Goal: Task Accomplishment & Management: Manage account settings

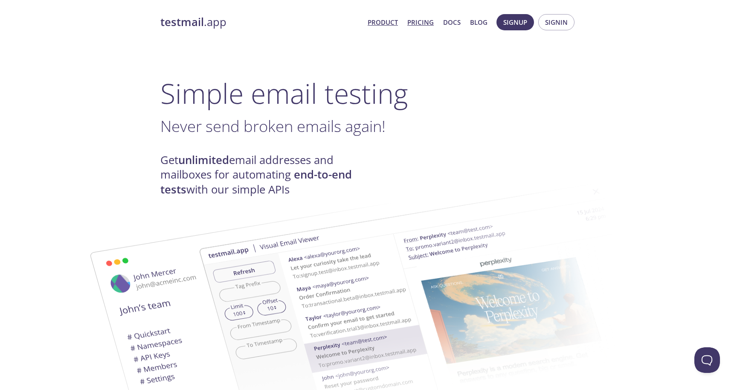
click at [418, 18] on link "Pricing" at bounding box center [420, 22] width 26 height 11
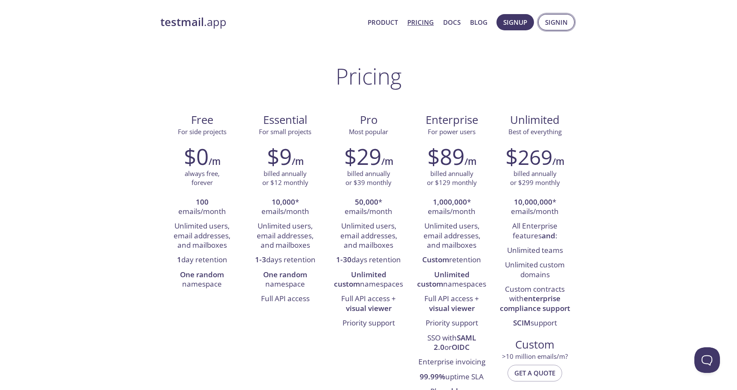
click at [567, 21] on span "Signin" at bounding box center [556, 22] width 23 height 11
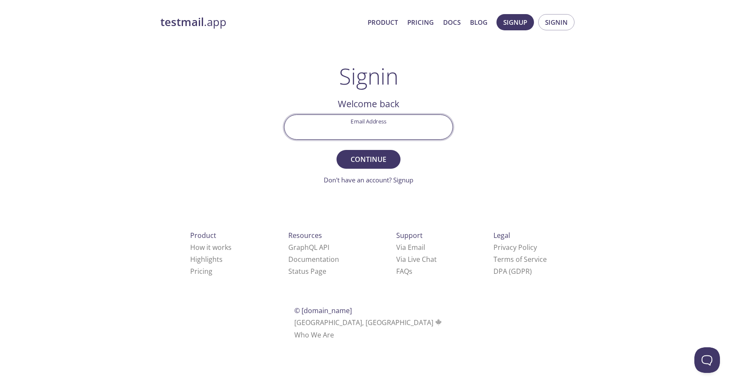
click at [0, 351] on com-1password-button at bounding box center [0, 351] width 0 height 0
click at [500, 160] on div "testmail .app Product Pricing Docs Blog Signup Signin Signin Welcome back Email…" at bounding box center [368, 187] width 437 height 356
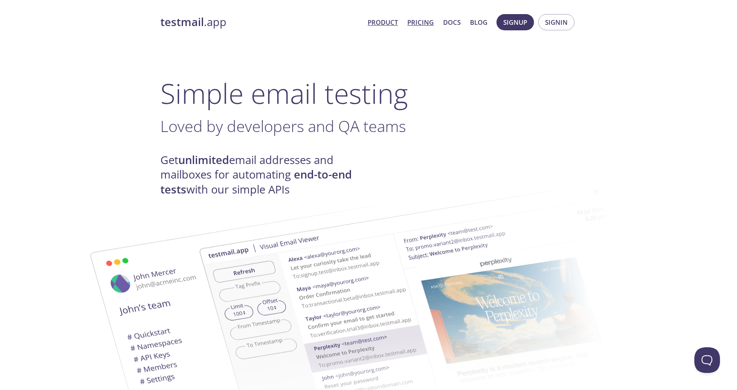
click at [429, 19] on link "Pricing" at bounding box center [420, 22] width 26 height 11
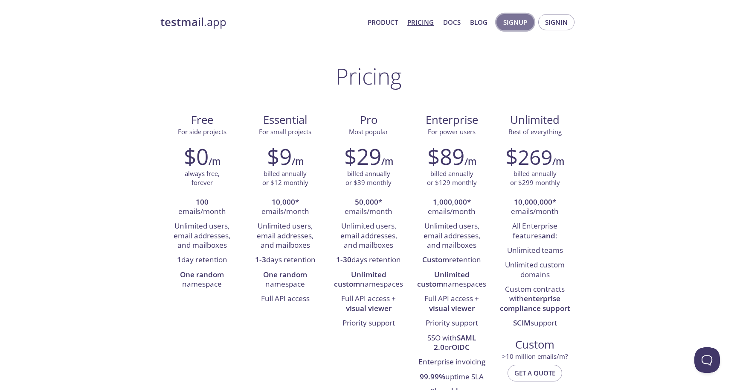
click at [518, 23] on span "Signup" at bounding box center [515, 22] width 24 height 11
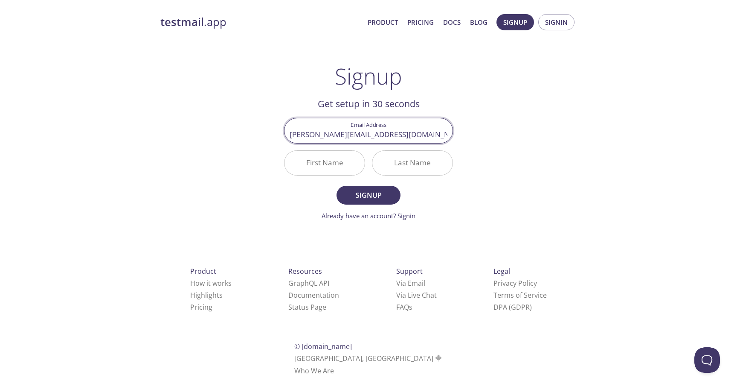
type input "damien.white@visoftinc.com"
click at [457, 161] on main "Signup Get setup in 30 seconds Email Address damien.white@visoftinc.com First N…" at bounding box center [368, 141] width 189 height 157
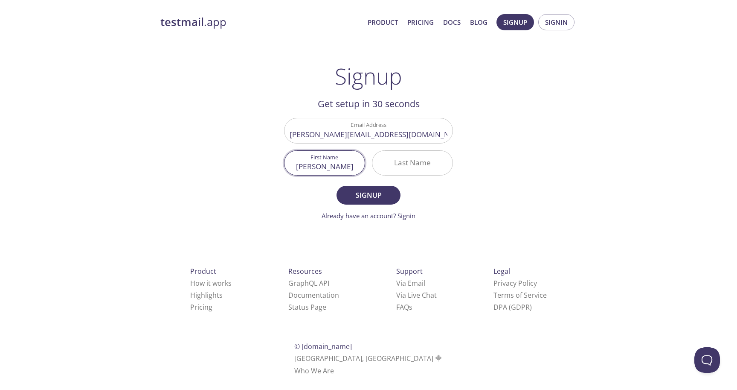
type input "Damien"
type input "White"
click at [462, 90] on main "Signup Get setup in 30 seconds Email Address damien.white@visoftinc.com First N…" at bounding box center [368, 141] width 189 height 157
click at [381, 197] on span "Signup" at bounding box center [368, 195] width 45 height 12
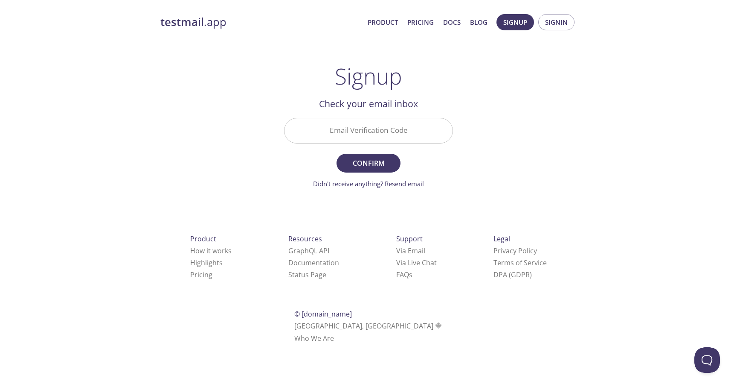
click at [346, 128] on input "Email Verification Code" at bounding box center [369, 130] width 168 height 24
paste input "ALJFL5K"
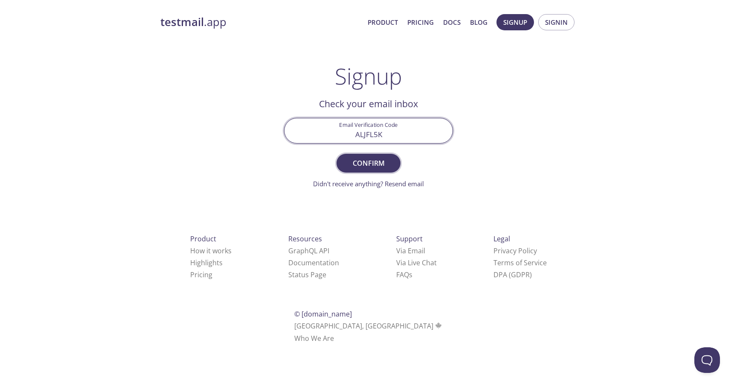
type input "ALJFL5K"
click at [381, 163] on span "Confirm" at bounding box center [368, 163] width 45 height 12
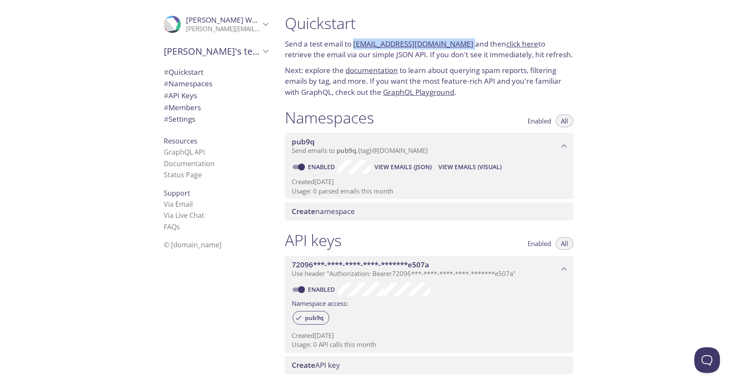
drag, startPoint x: 463, startPoint y: 43, endPoint x: 354, endPoint y: 43, distance: 109.2
click at [354, 43] on p "Send a test email to pub9q.test@inbox.testmail.app and then click here to retri…" at bounding box center [429, 49] width 288 height 22
copy p "pub9q.test@inbox.testmail.app"
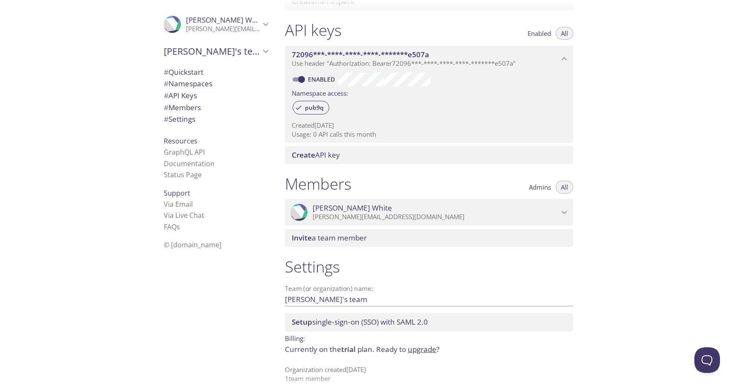
click at [421, 344] on link "upgrade" at bounding box center [422, 349] width 29 height 10
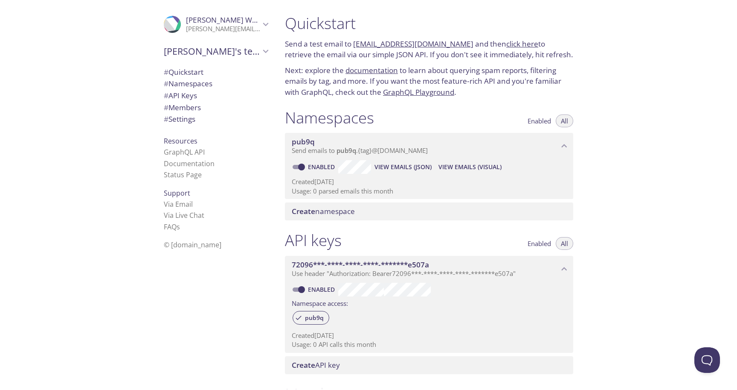
click at [189, 74] on span "# Quickstart" at bounding box center [184, 72] width 40 height 10
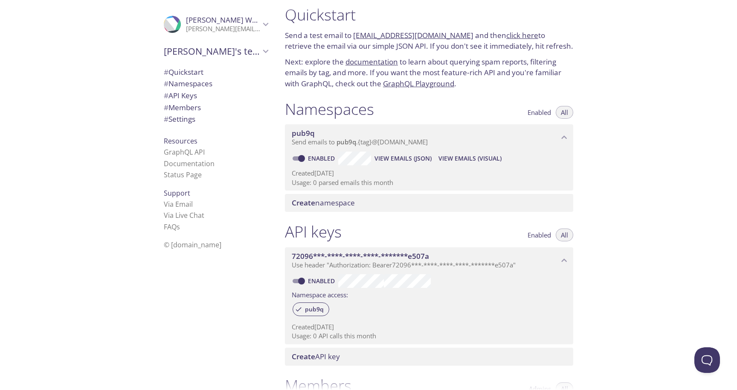
click at [506, 36] on link "click here" at bounding box center [522, 35] width 32 height 10
drag, startPoint x: 463, startPoint y: 33, endPoint x: 354, endPoint y: 38, distance: 108.5
click at [354, 38] on p "Send a test email to pub9q.test@inbox.testmail.app and then click here to retri…" at bounding box center [429, 41] width 288 height 22
copy p "pub9q.test@inbox.testmail.app"
click at [518, 32] on link "click here" at bounding box center [522, 35] width 32 height 10
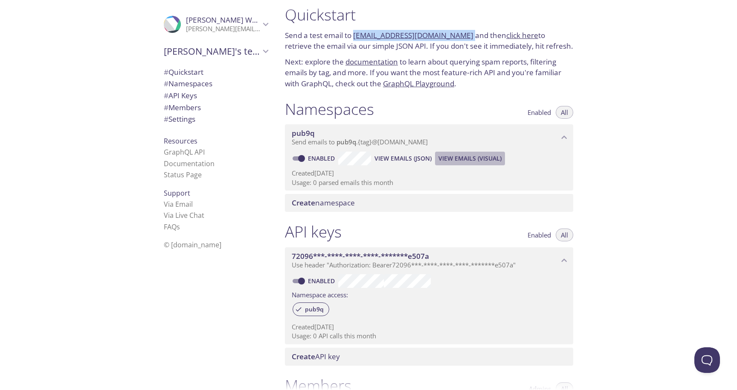
click at [447, 157] on span "View Emails (Visual)" at bounding box center [470, 158] width 63 height 10
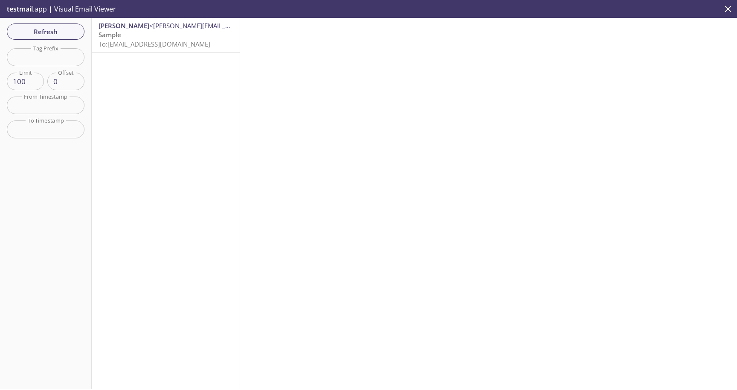
click at [143, 31] on p "Sample To: pub9q.test@inbox.testmail.app" at bounding box center [166, 39] width 134 height 18
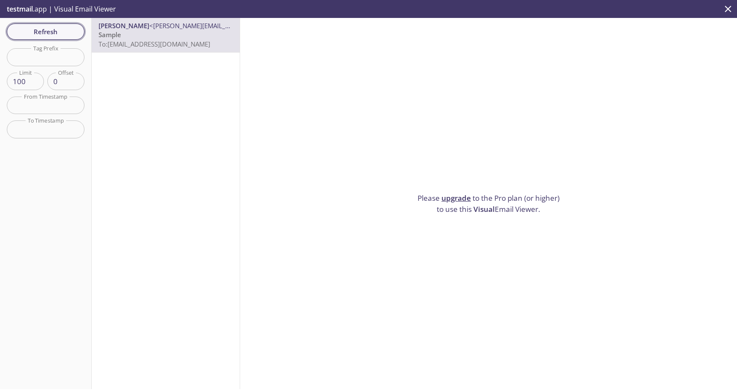
click at [62, 36] on span "Refresh" at bounding box center [46, 31] width 64 height 11
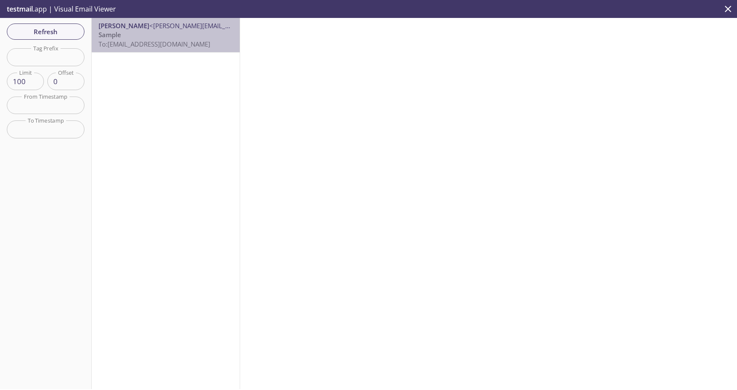
click at [203, 42] on p "Sample To: pub9q.test@inbox.testmail.app" at bounding box center [166, 39] width 134 height 18
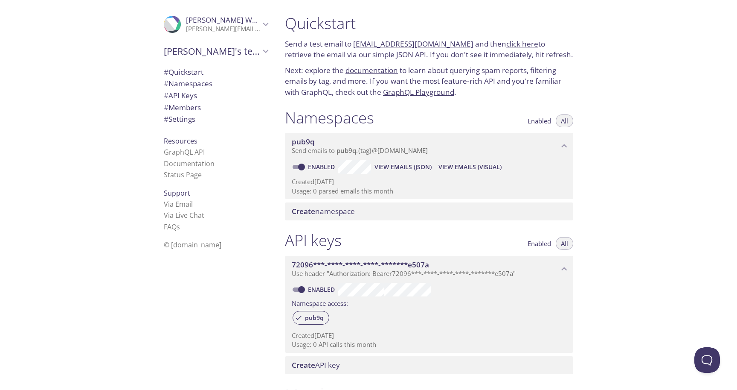
click at [413, 162] on span "View Emails (JSON)" at bounding box center [403, 167] width 57 height 10
click at [540, 121] on span "Enabled" at bounding box center [539, 121] width 23 height 0
click at [563, 121] on span "All" at bounding box center [564, 121] width 7 height 0
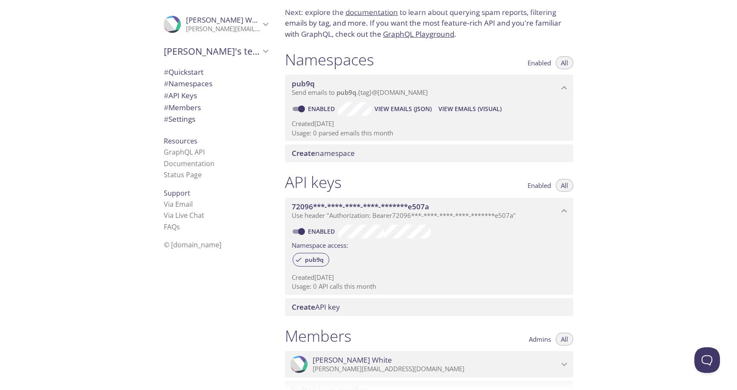
scroll to position [57, 0]
click at [183, 93] on span "# API Keys" at bounding box center [180, 95] width 33 height 10
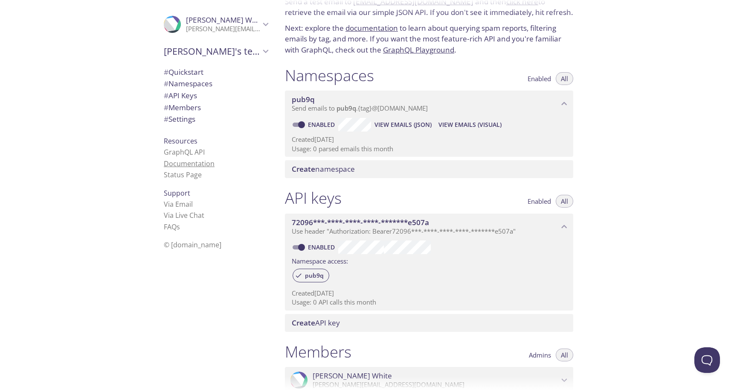
click at [190, 160] on link "Documentation" at bounding box center [189, 163] width 51 height 9
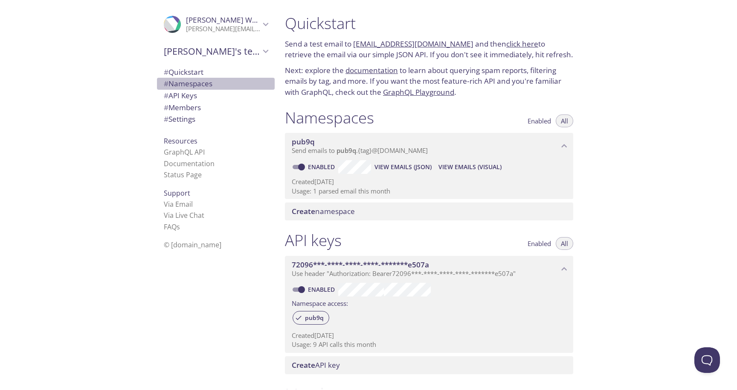
click at [180, 84] on span "# Namespaces" at bounding box center [188, 84] width 49 height 10
click at [180, 97] on span "# API Keys" at bounding box center [180, 95] width 33 height 10
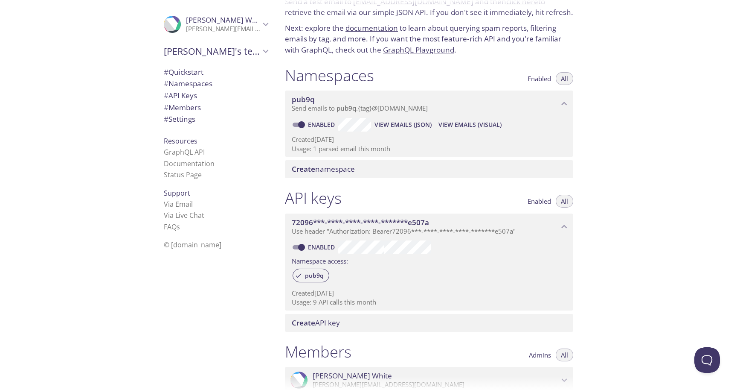
click at [198, 115] on span "# Settings" at bounding box center [216, 118] width 104 height 11
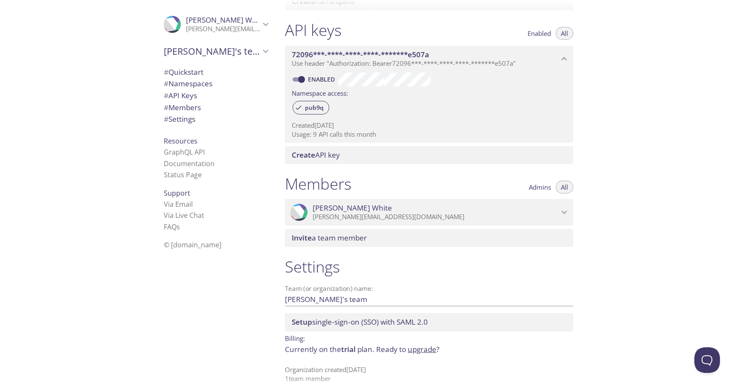
click at [431, 344] on link "upgrade" at bounding box center [422, 349] width 29 height 10
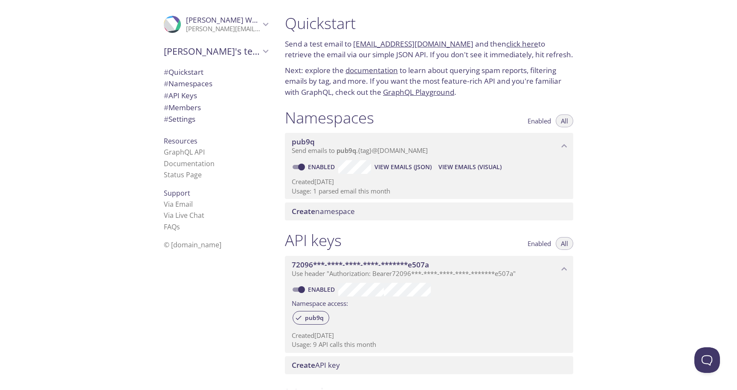
scroll to position [0, 0]
click at [368, 69] on link "documentation" at bounding box center [372, 70] width 52 height 10
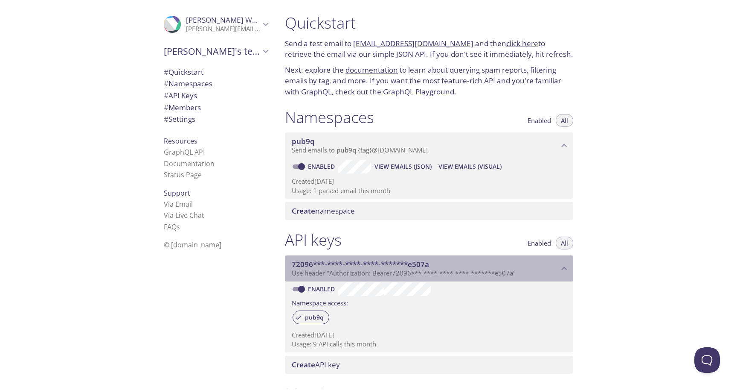
click at [367, 261] on span "72096***-****-****-****-*******e507a" at bounding box center [360, 264] width 137 height 10
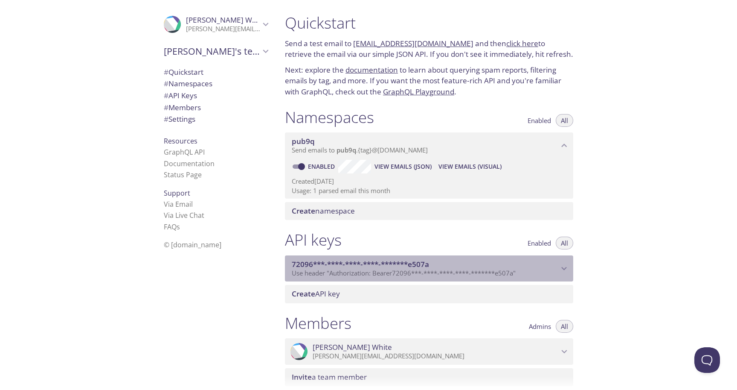
click at [367, 261] on span "72096***-****-****-****-*******e507a" at bounding box center [360, 264] width 137 height 10
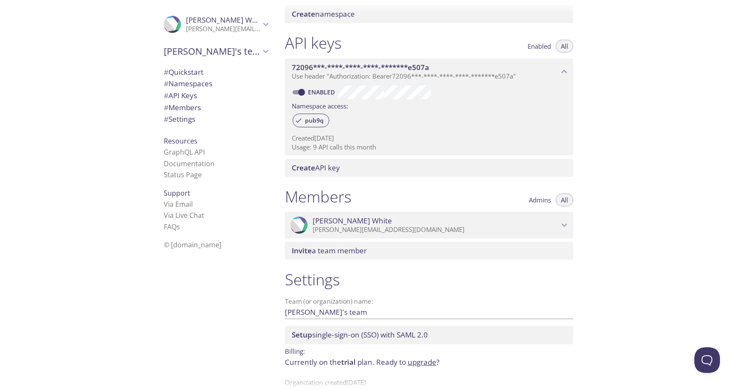
scroll to position [198, 0]
click at [185, 109] on span "# Members" at bounding box center [182, 107] width 37 height 10
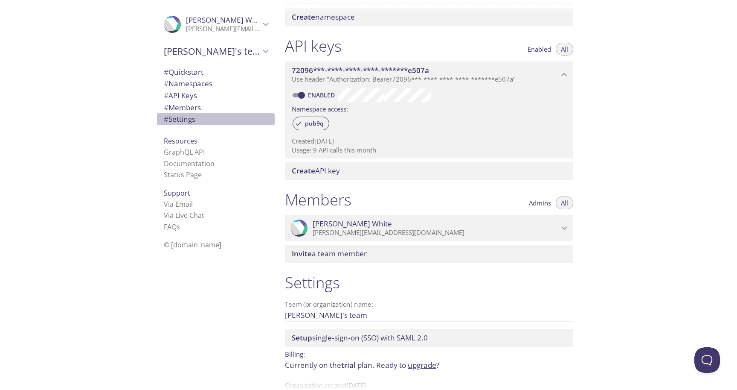
click at [184, 118] on span "# Settings" at bounding box center [180, 119] width 32 height 10
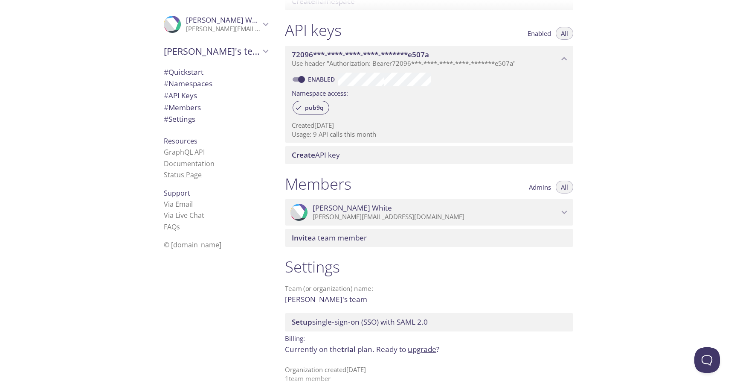
click at [181, 170] on link "Status Page" at bounding box center [183, 174] width 38 height 9
